Goal: Task Accomplishment & Management: Use online tool/utility

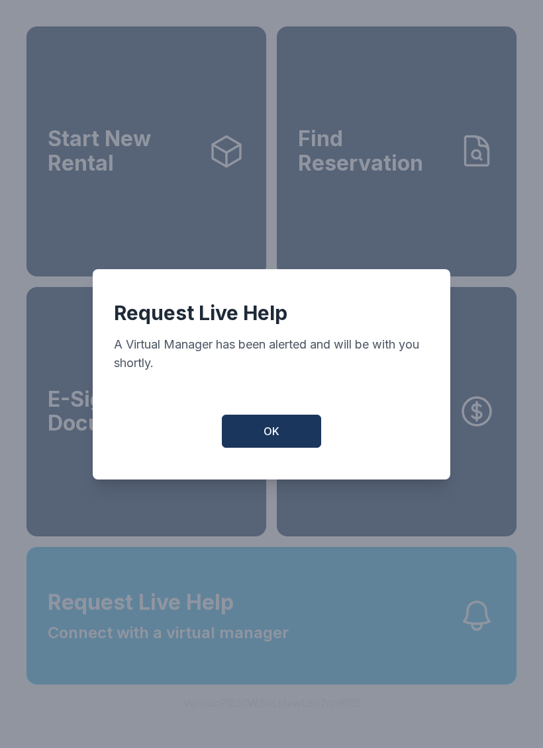
click at [285, 437] on button "OK" at bounding box center [271, 431] width 99 height 33
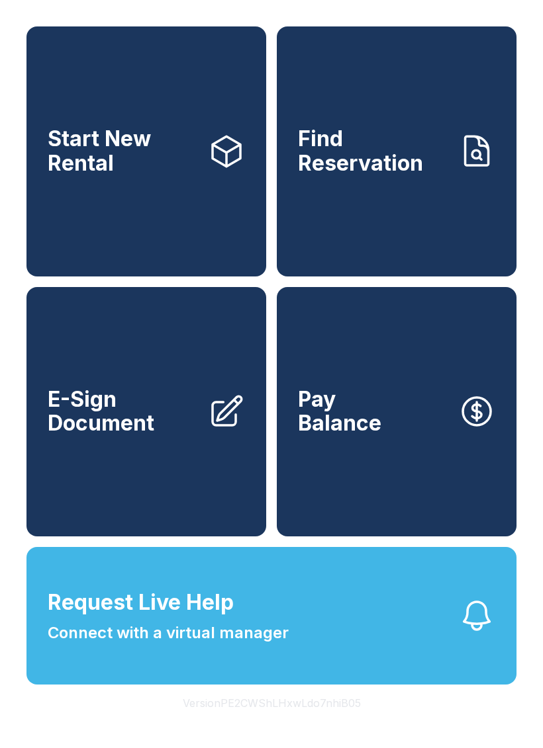
click at [149, 430] on span "E-Sign Document" at bounding box center [123, 412] width 150 height 48
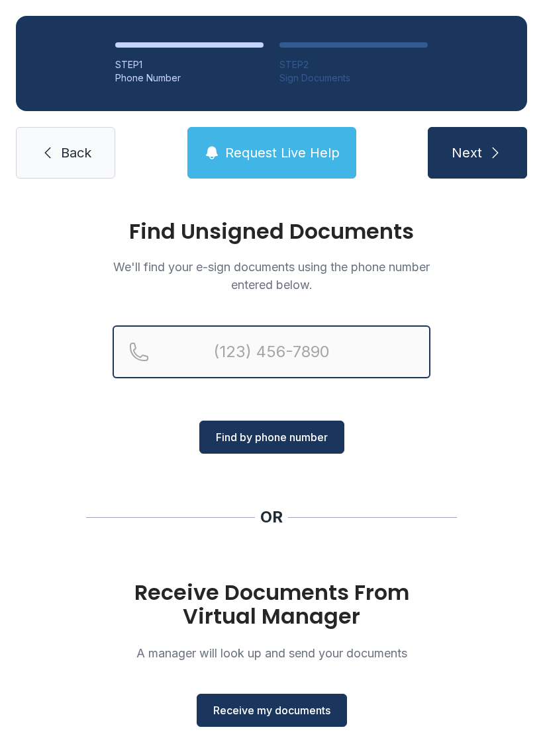
click at [333, 345] on input "Reservation phone number" at bounding box center [271, 352] width 318 height 53
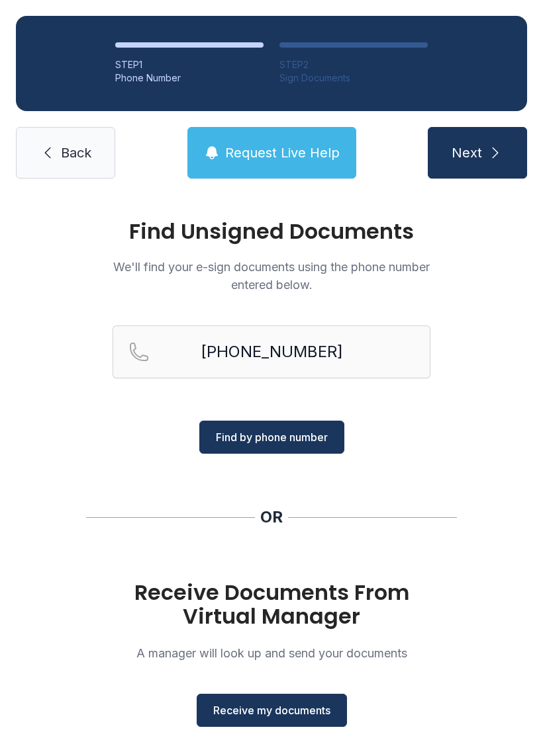
click at [293, 441] on span "Find by phone number" at bounding box center [272, 437] width 112 height 16
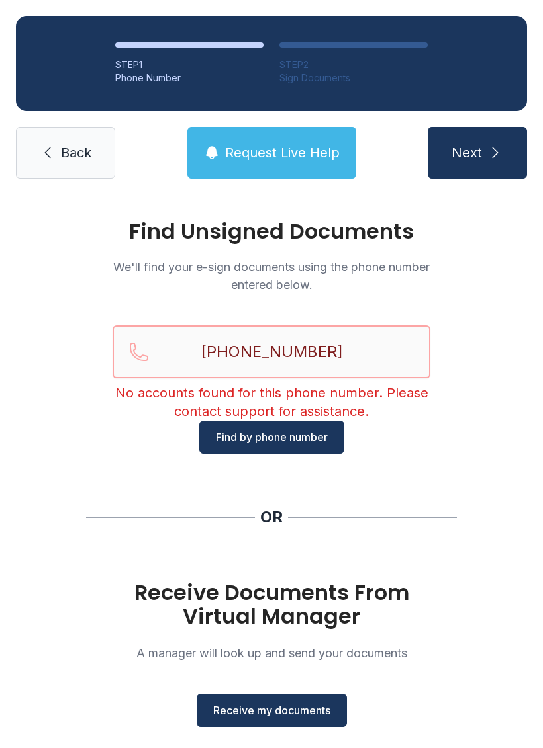
click at [284, 341] on input "[PHONE_NUMBER]" at bounding box center [271, 352] width 318 height 53
click at [286, 339] on input "[PHONE_NUMBER]" at bounding box center [271, 352] width 318 height 53
click at [286, 337] on input "[PHONE_NUMBER]" at bounding box center [271, 352] width 318 height 53
click at [277, 349] on input "[PHONE_NUMBER]" at bounding box center [271, 352] width 318 height 53
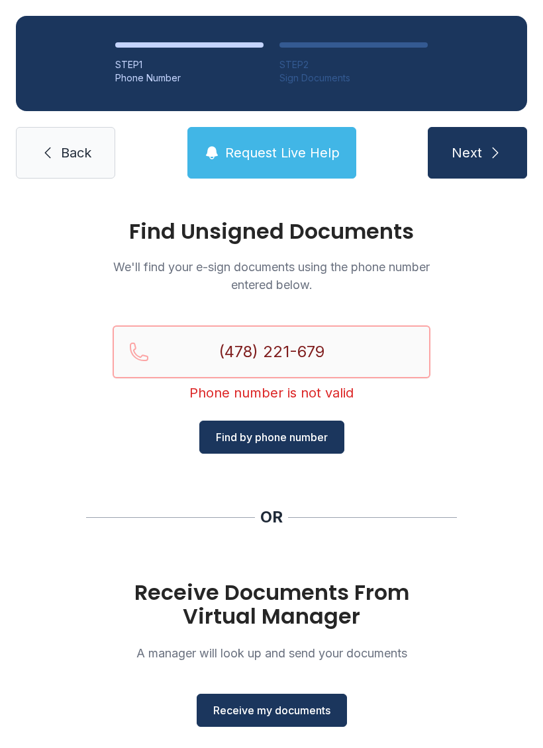
type input "[PHONE_NUMBER]"
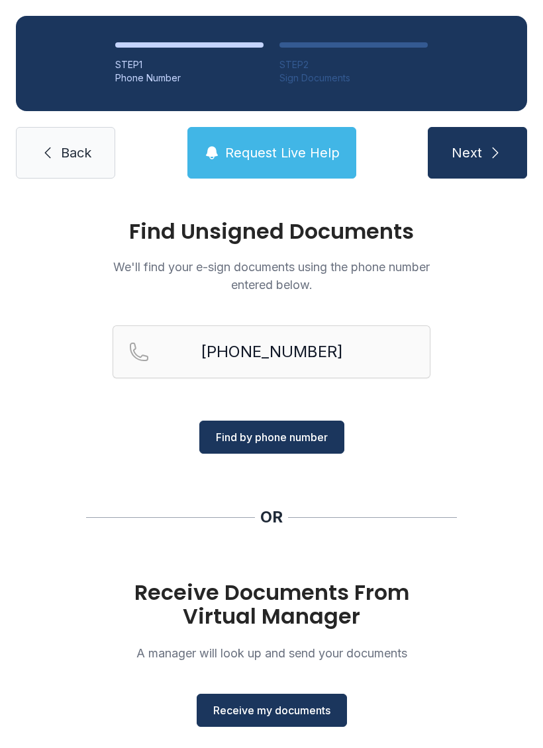
click at [324, 447] on button "Find by phone number" at bounding box center [271, 437] width 145 height 33
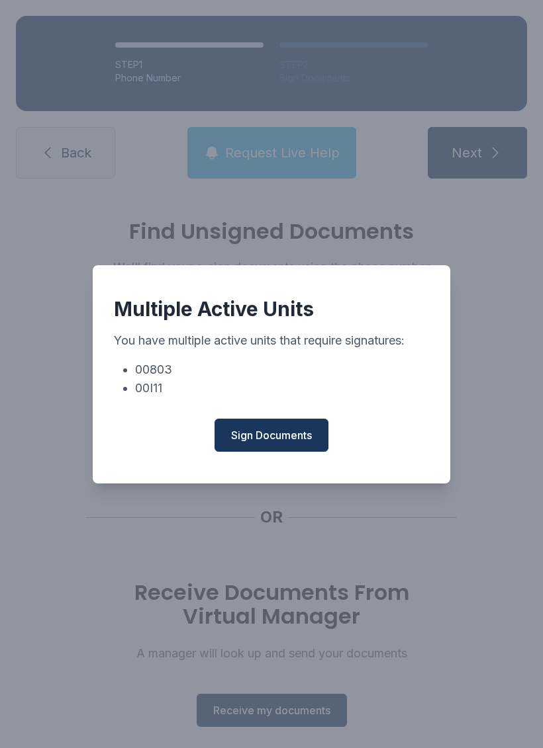
click at [303, 441] on span "Sign Documents" at bounding box center [271, 435] width 81 height 16
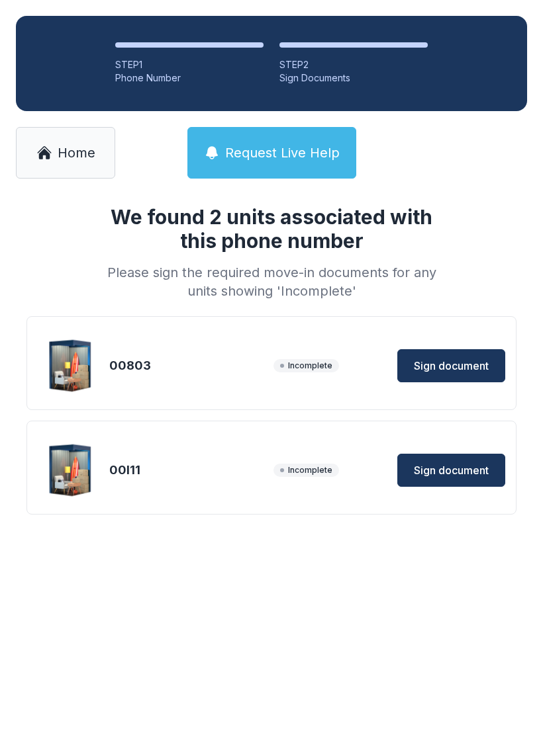
click at [494, 369] on button "Sign document" at bounding box center [451, 365] width 108 height 33
click at [71, 152] on span "Home" at bounding box center [77, 153] width 38 height 19
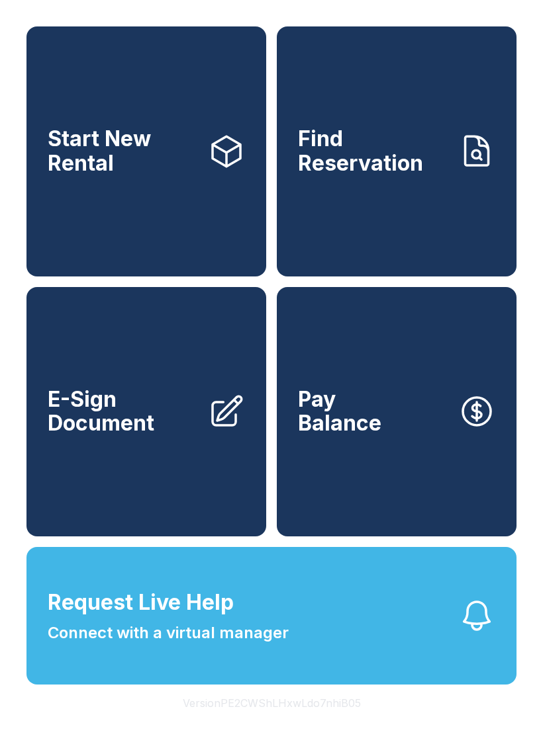
click at [154, 482] on link "E-Sign Document" at bounding box center [146, 412] width 240 height 250
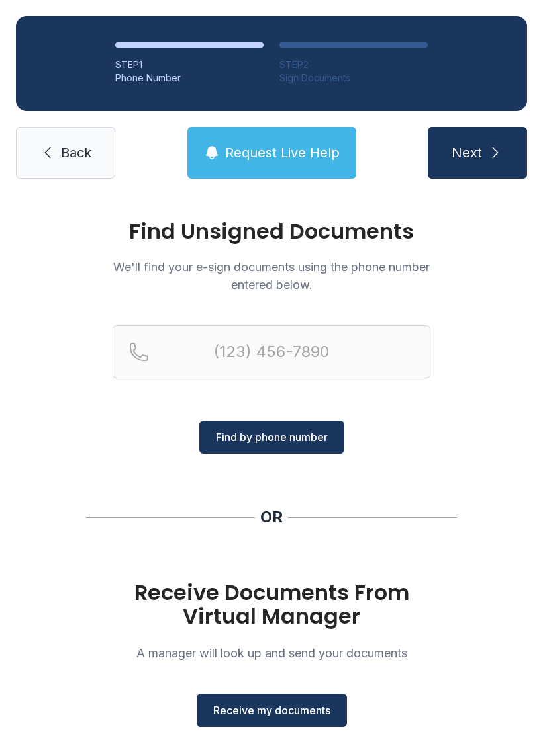
click at [294, 718] on span "Receive my documents" at bounding box center [271, 711] width 117 height 16
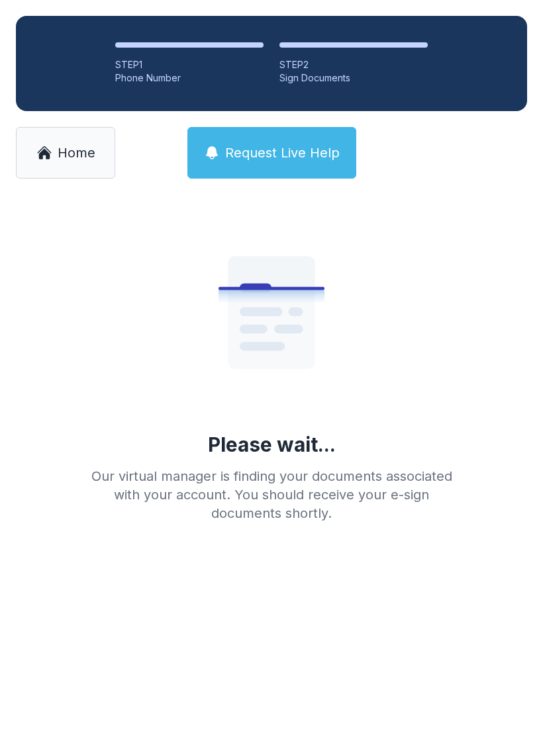
click at [82, 159] on span "Home" at bounding box center [77, 153] width 38 height 19
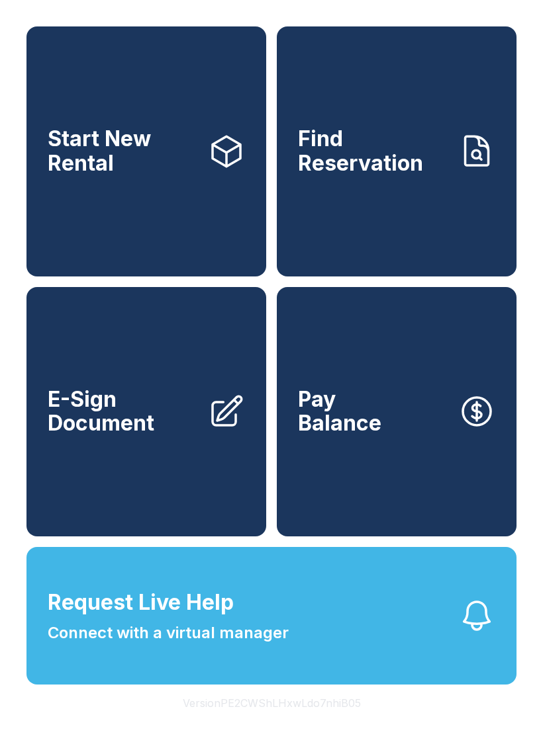
click at [168, 481] on link "E-Sign Document" at bounding box center [146, 412] width 240 height 250
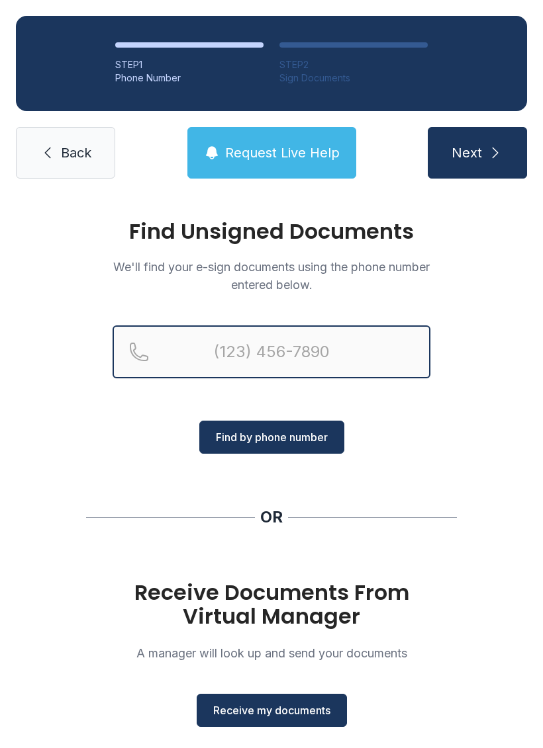
click at [313, 357] on input "Reservation phone number" at bounding box center [271, 352] width 318 height 53
click at [249, 345] on input "[PHONE_NUMBER]" at bounding box center [271, 352] width 318 height 53
type input "[PHONE_NUMBER]"
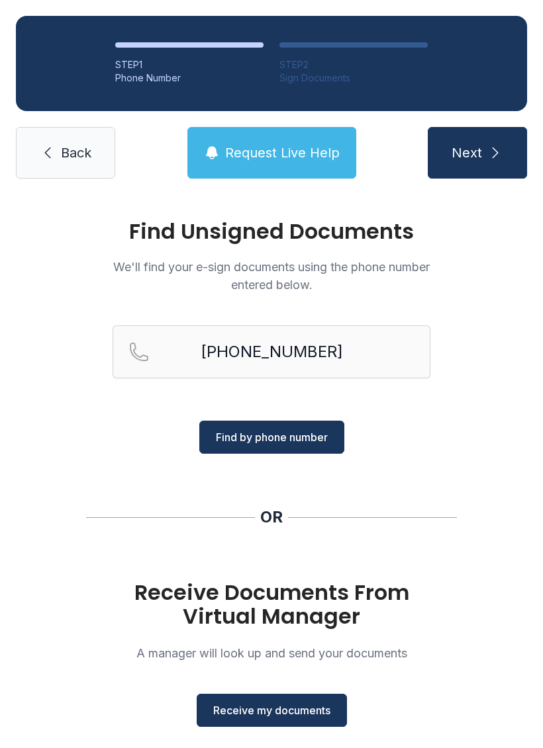
click at [271, 436] on span "Find by phone number" at bounding box center [272, 437] width 112 height 16
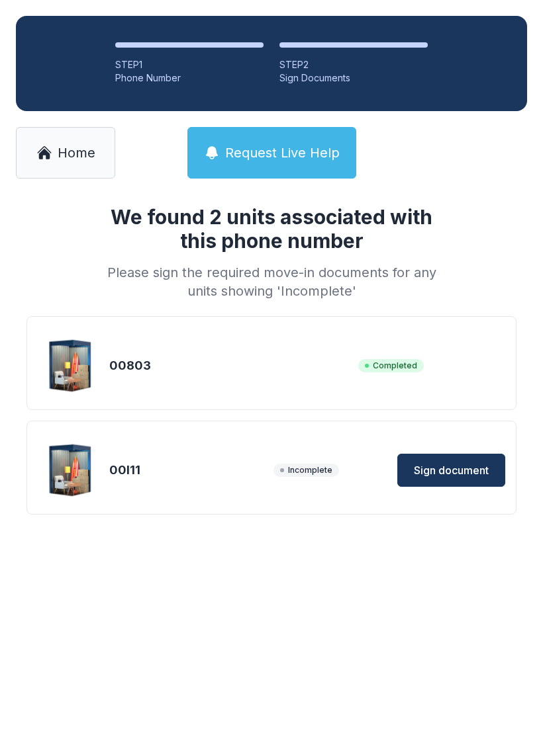
click at [448, 465] on span "Sign document" at bounding box center [451, 471] width 75 height 16
